Goal: Task Accomplishment & Management: Complete application form

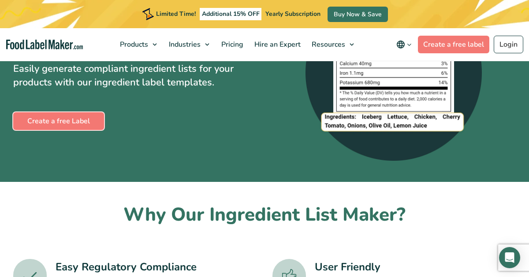
click at [71, 130] on link "Create a free Label" at bounding box center [58, 121] width 91 height 18
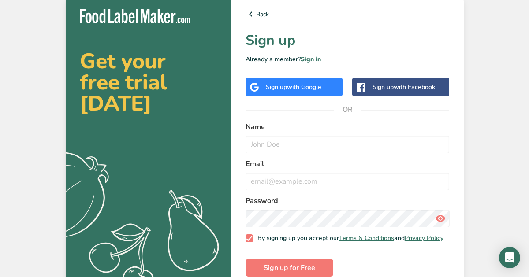
click at [301, 87] on span "with Google" at bounding box center [304, 87] width 34 height 8
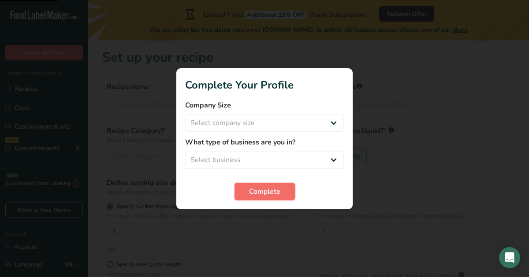
click at [253, 191] on span "Complete" at bounding box center [264, 191] width 31 height 11
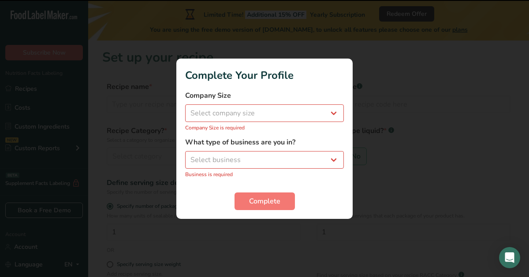
click at [264, 129] on p "Company Size is required" at bounding box center [264, 128] width 159 height 8
click at [267, 116] on select "Select company size Fewer than 10 Employees 10 to 50 Employees 51 to 500 Employ…" at bounding box center [264, 113] width 159 height 18
select select "1"
click at [185, 109] on select "Select company size Fewer than 10 Employees 10 to 50 Employees 51 to 500 Employ…" at bounding box center [264, 113] width 159 height 18
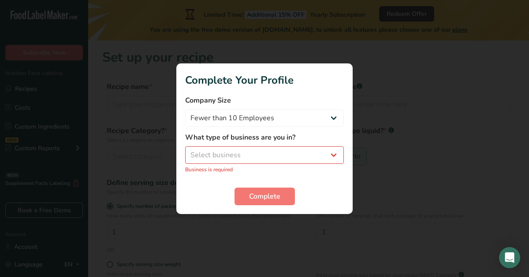
click at [267, 144] on div "What type of business are you in? Select business Packaged Food Manufacturer Re…" at bounding box center [264, 152] width 159 height 41
click at [266, 149] on select "Select business Packaged Food Manufacturer Restaurant & Cafe Bakery Meal Plans …" at bounding box center [264, 155] width 159 height 18
click at [185, 151] on select "Select business Packaged Food Manufacturer Restaurant & Cafe Bakery Meal Plans …" at bounding box center [264, 155] width 159 height 18
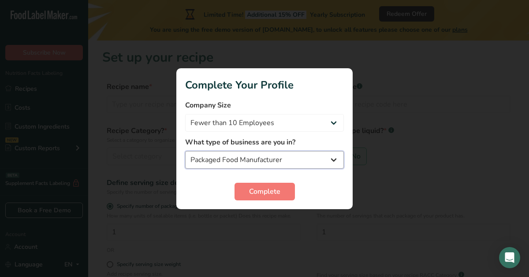
click at [272, 166] on select "Packaged Food Manufacturer Restaurant & Cafe Bakery Meal Plans & Catering Compa…" at bounding box center [264, 160] width 159 height 18
select select "2"
click at [185, 151] on select "Packaged Food Manufacturer Restaurant & Cafe Bakery Meal Plans & Catering Compa…" at bounding box center [264, 160] width 159 height 18
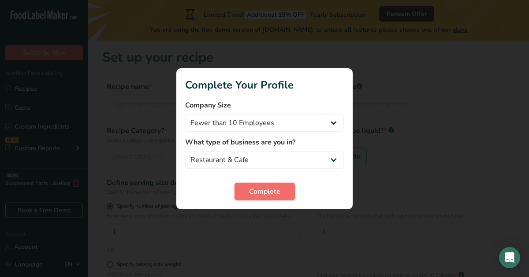
click at [265, 200] on button "Complete" at bounding box center [265, 192] width 60 height 18
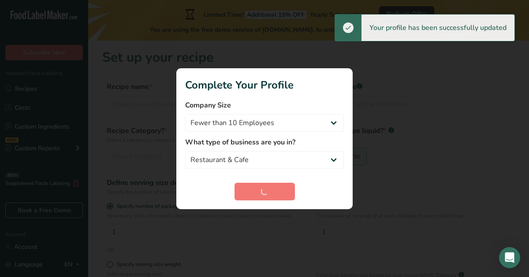
drag, startPoint x: 434, startPoint y: 167, endPoint x: 426, endPoint y: 169, distance: 8.7
click at [431, 168] on div at bounding box center [264, 138] width 529 height 277
